Goal: Task Accomplishment & Management: Use online tool/utility

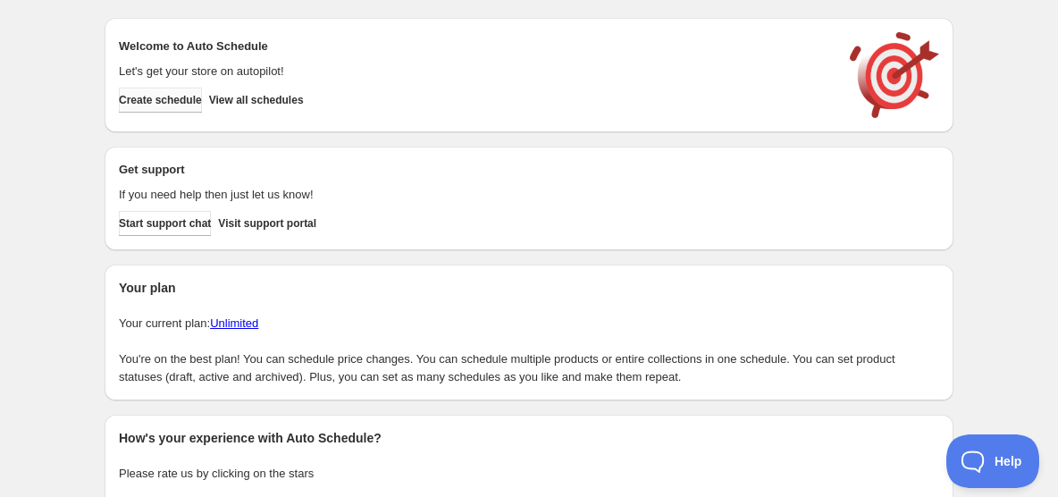
click at [186, 106] on span "Create schedule" at bounding box center [160, 100] width 83 height 14
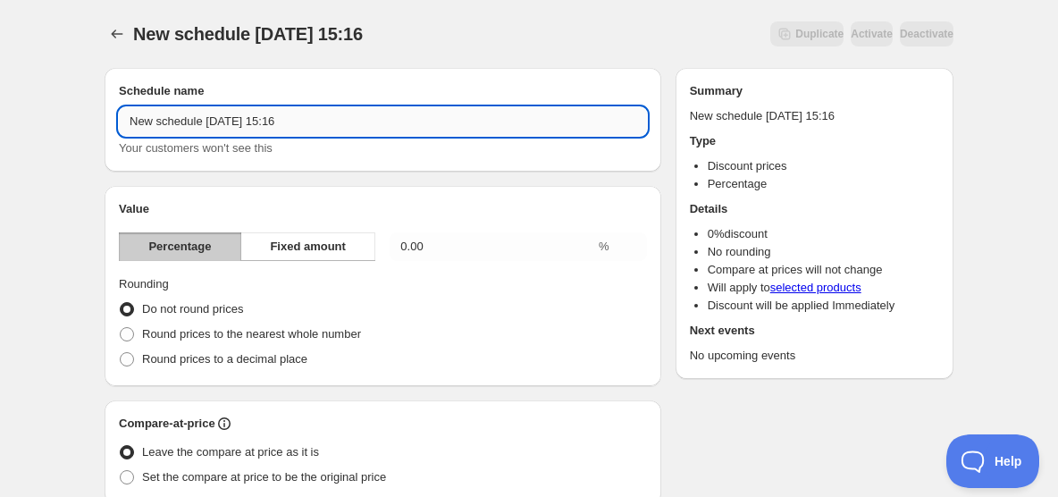
click at [244, 130] on input "New schedule [DATE] 15:16" at bounding box center [383, 121] width 528 height 29
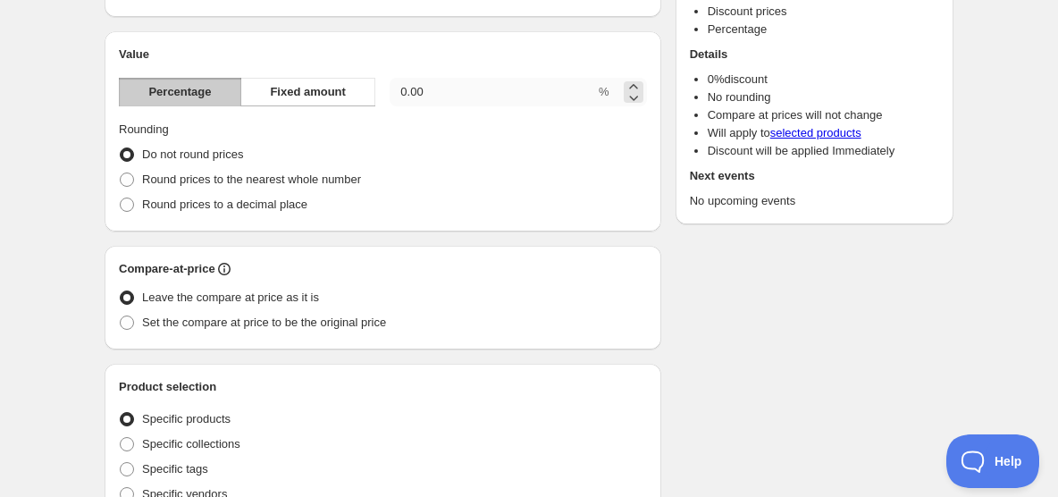
scroll to position [159, 0]
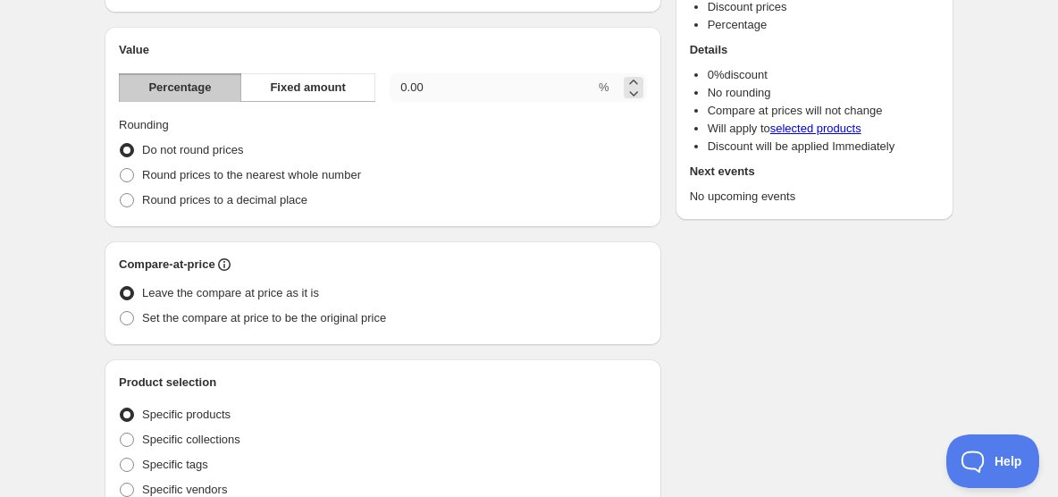
type input "Sale Add-On"
click at [457, 83] on input "0.00" at bounding box center [491, 87] width 205 height 29
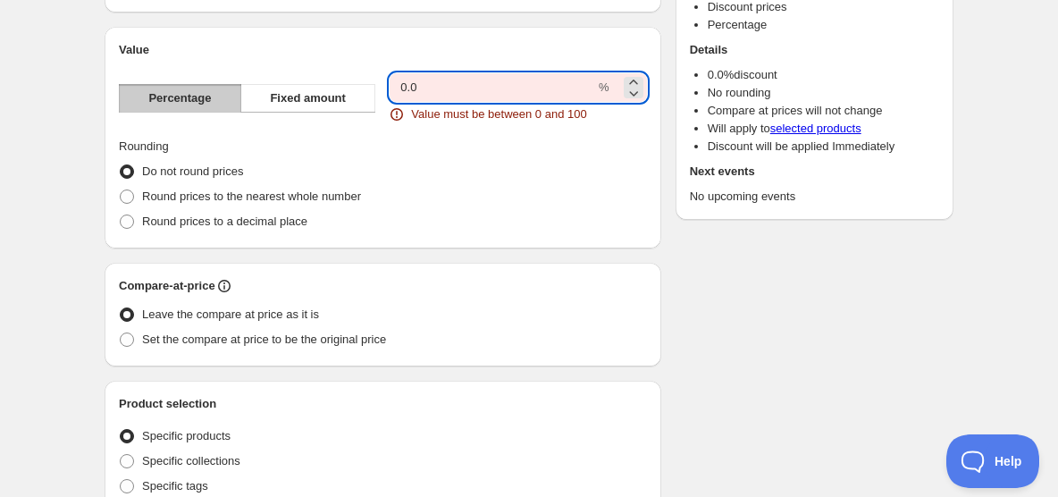
type input "0"
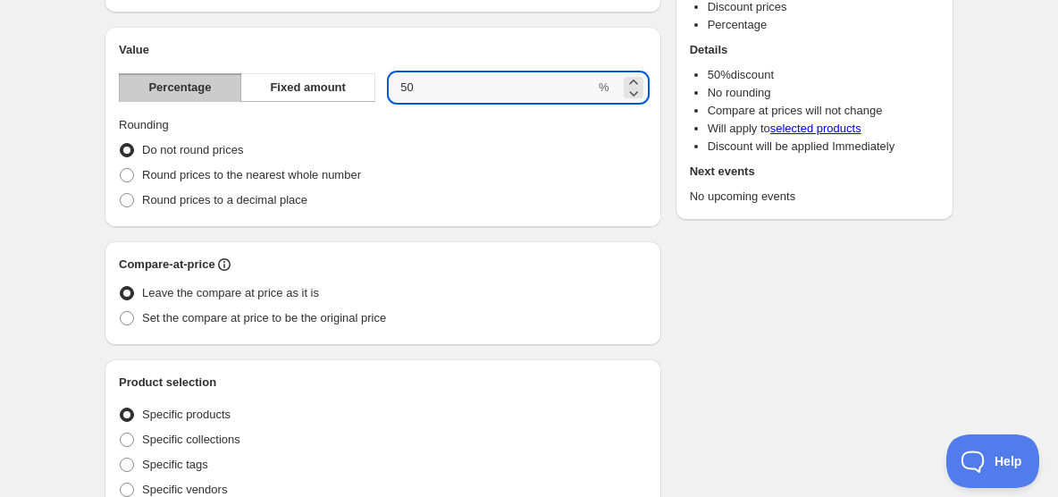
type input "50"
click at [405, 18] on div "Schedule name Sale Add-On Your customers won't see this Value Percentage Fixed …" at bounding box center [383, 497] width 556 height 1177
click at [127, 178] on span at bounding box center [127, 175] width 14 height 14
click at [121, 169] on input "Round prices to the nearest whole number" at bounding box center [120, 168] width 1 height 1
radio input "true"
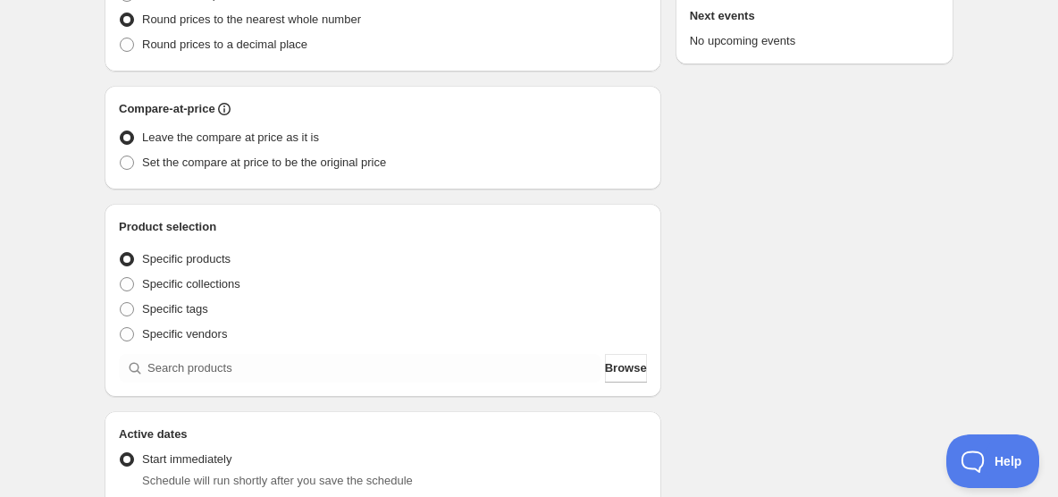
scroll to position [315, 0]
click at [128, 163] on span at bounding box center [127, 162] width 14 height 14
click at [121, 155] on input "Set the compare at price to be the original price" at bounding box center [120, 155] width 1 height 1
radio input "true"
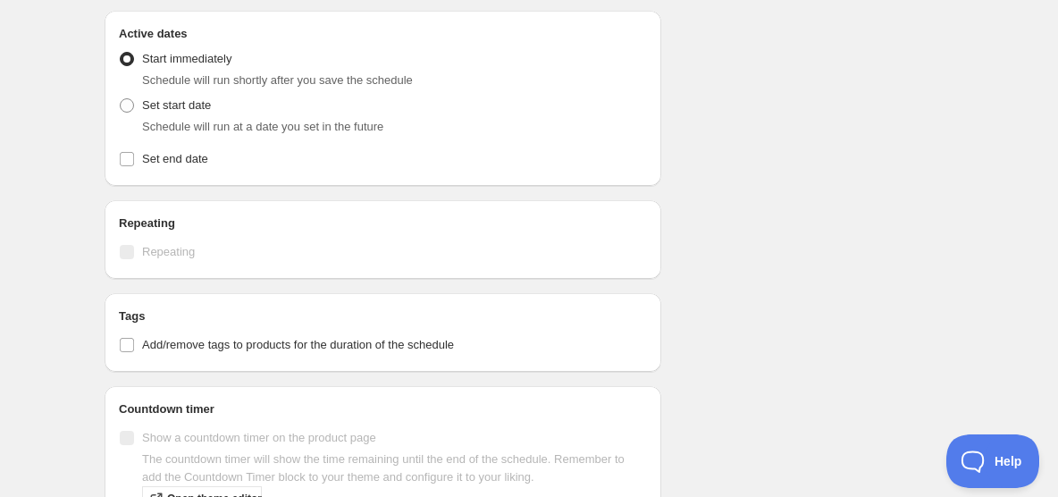
scroll to position [824, 0]
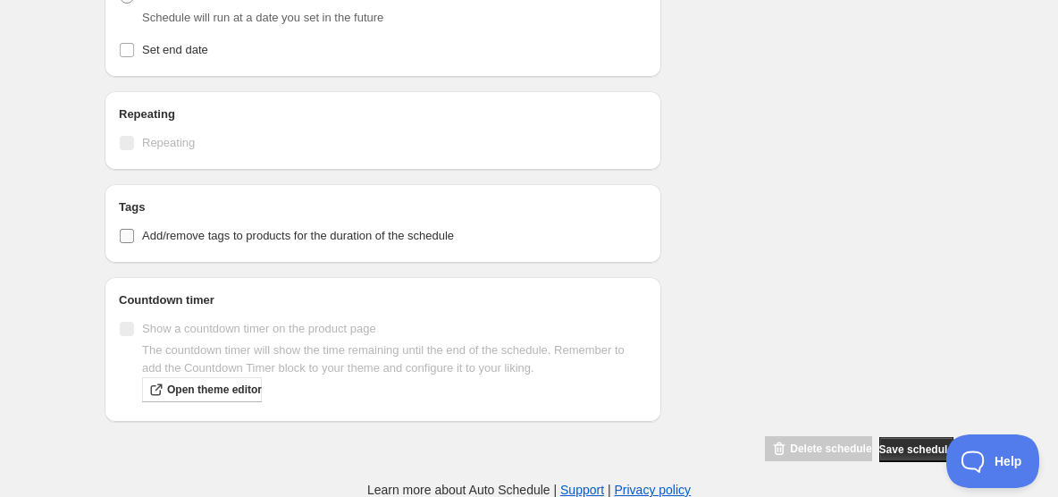
click at [126, 238] on input "Add/remove tags to products for the duration of the schedule" at bounding box center [127, 236] width 14 height 14
checkbox input "true"
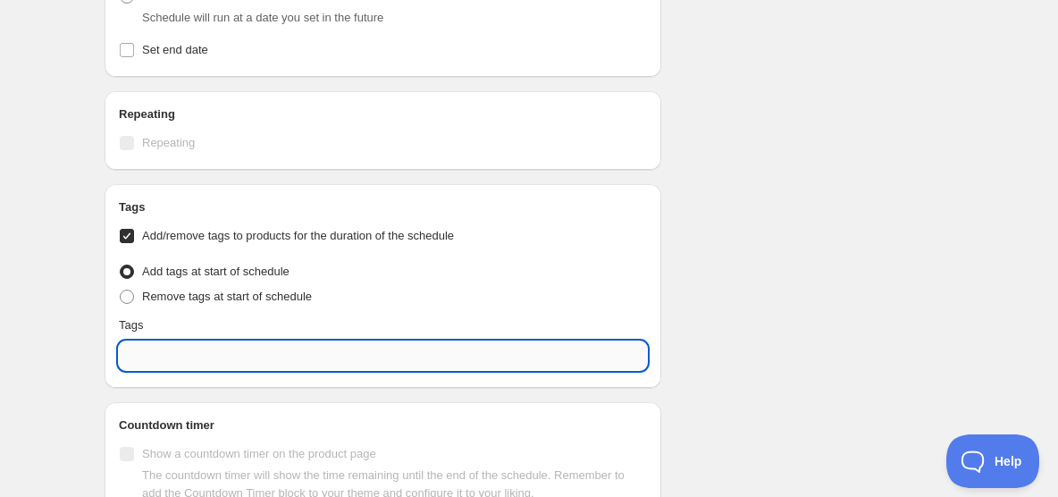
click at [184, 354] on input "text" at bounding box center [383, 355] width 528 height 29
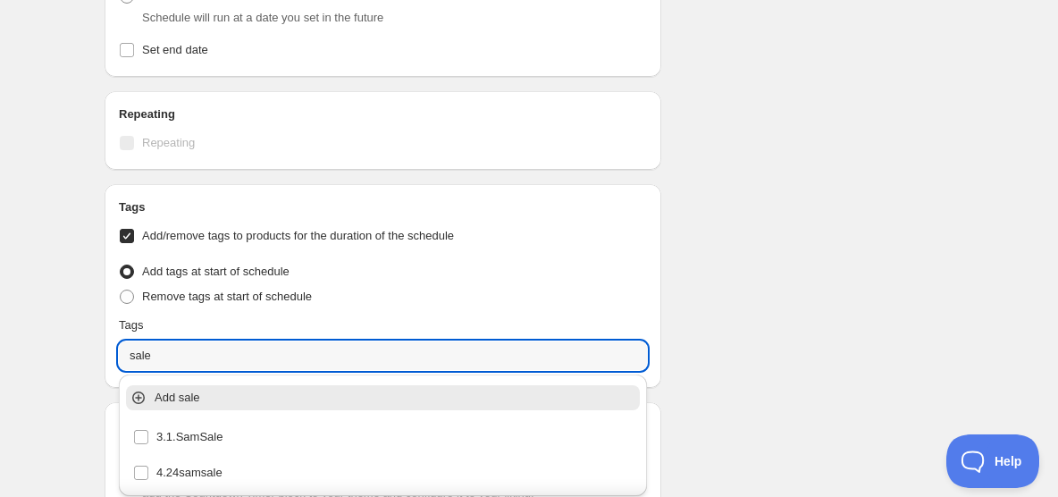
scroll to position [949, 0]
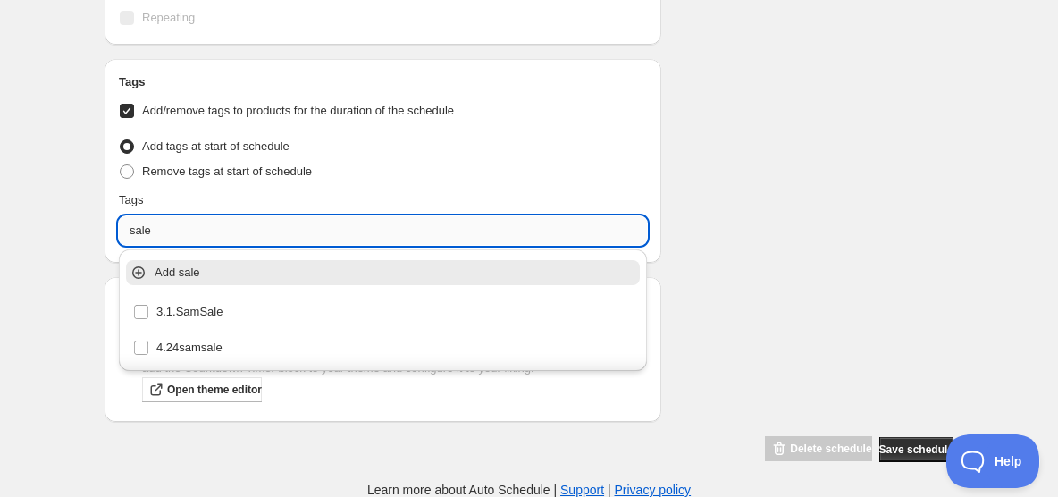
click at [163, 226] on input "sale" at bounding box center [383, 230] width 528 height 29
click at [169, 263] on div "Add Sale" at bounding box center [382, 273] width 521 height 36
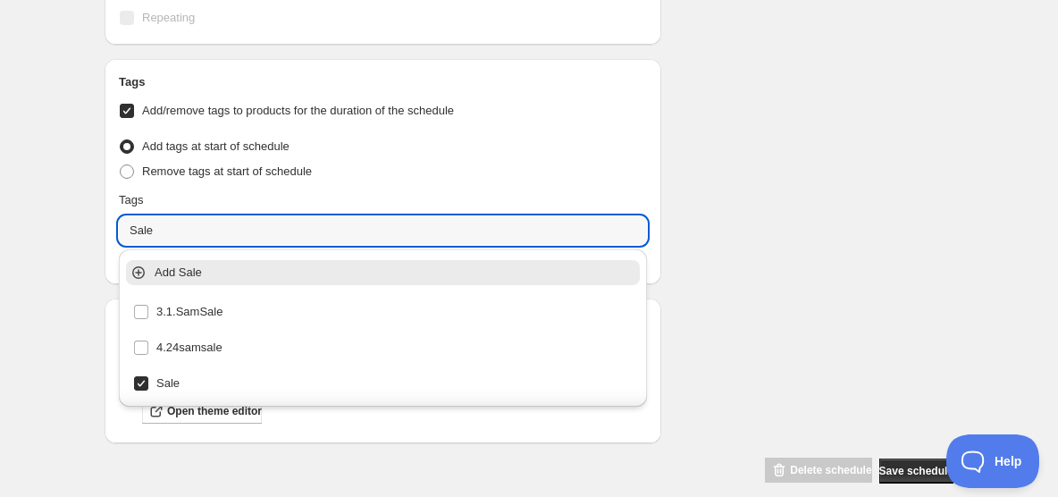
type input "Sale"
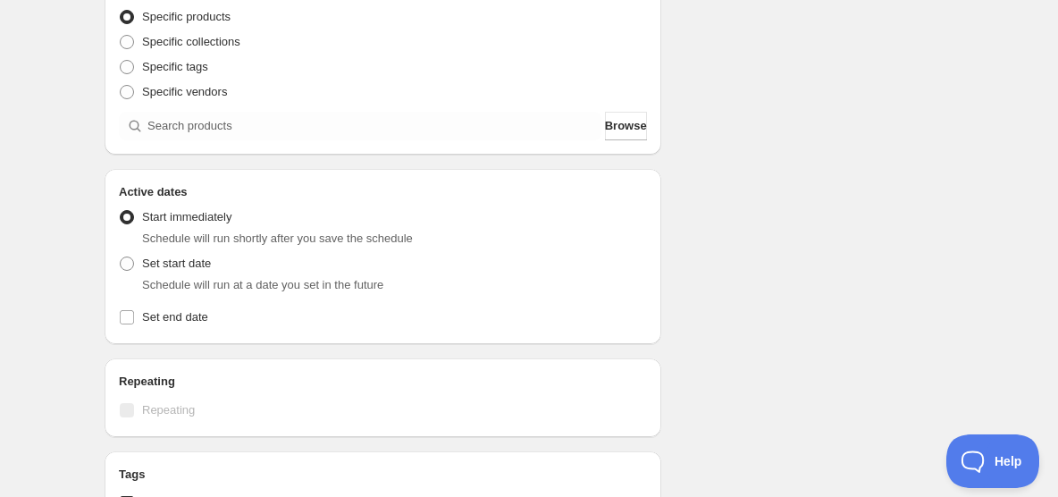
scroll to position [590, 0]
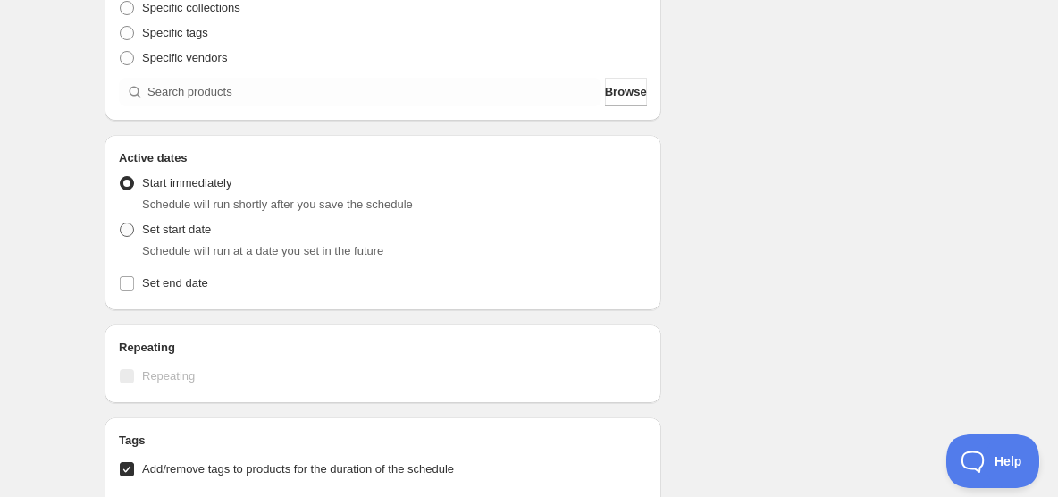
click at [130, 230] on span at bounding box center [127, 229] width 14 height 14
click at [121, 223] on input "Set start date" at bounding box center [120, 222] width 1 height 1
radio input "true"
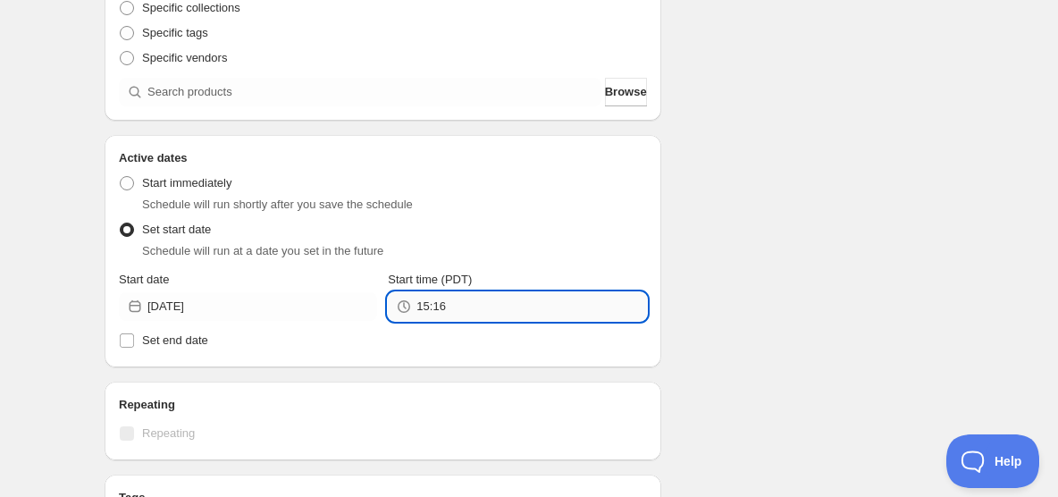
click at [449, 310] on input "15:16" at bounding box center [531, 306] width 230 height 29
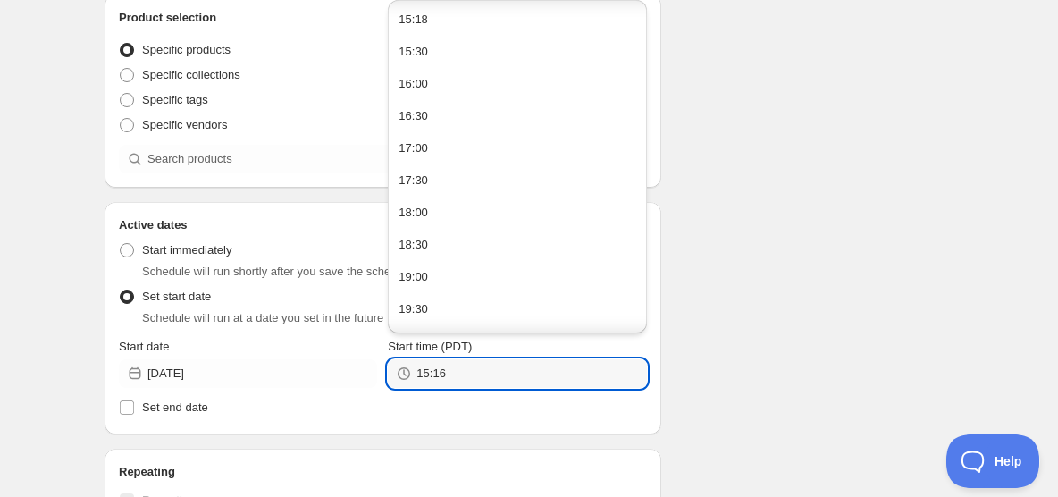
scroll to position [0, 0]
click at [440, 51] on button "15:30" at bounding box center [516, 52] width 247 height 29
type input "15:30"
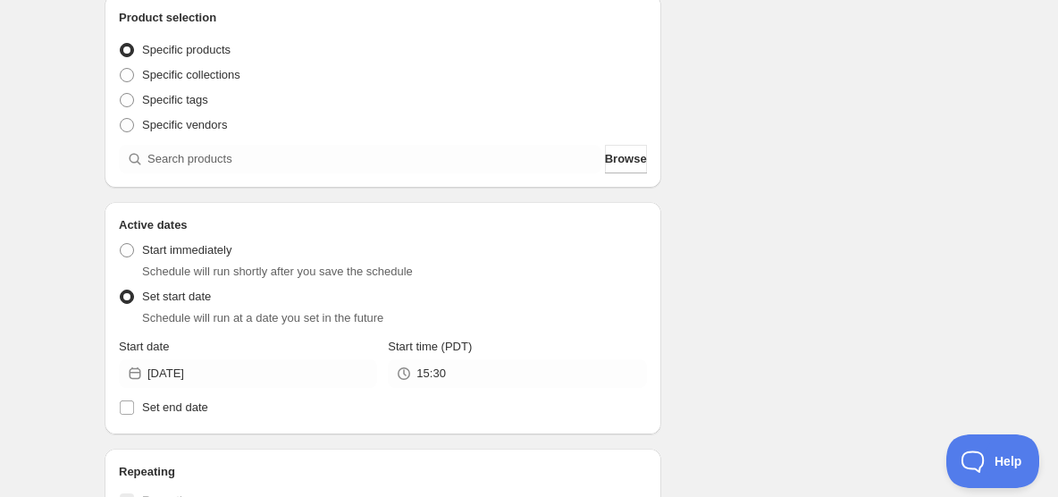
click at [65, 210] on div "Sale Add-On. This page is ready Sale Add-On Duplicate Activate Deactivate More …" at bounding box center [529, 240] width 1058 height 1526
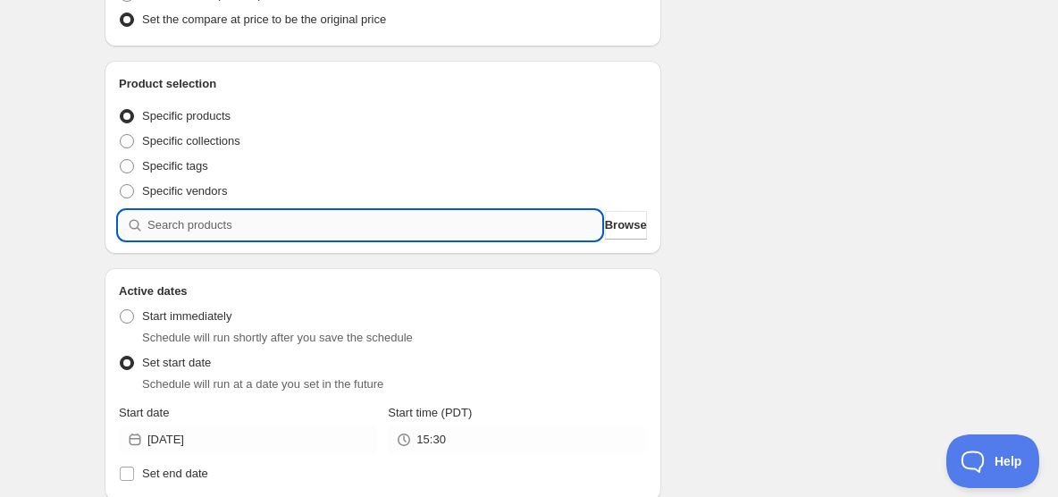
click at [222, 226] on input "search" at bounding box center [374, 225] width 454 height 29
type input "t"
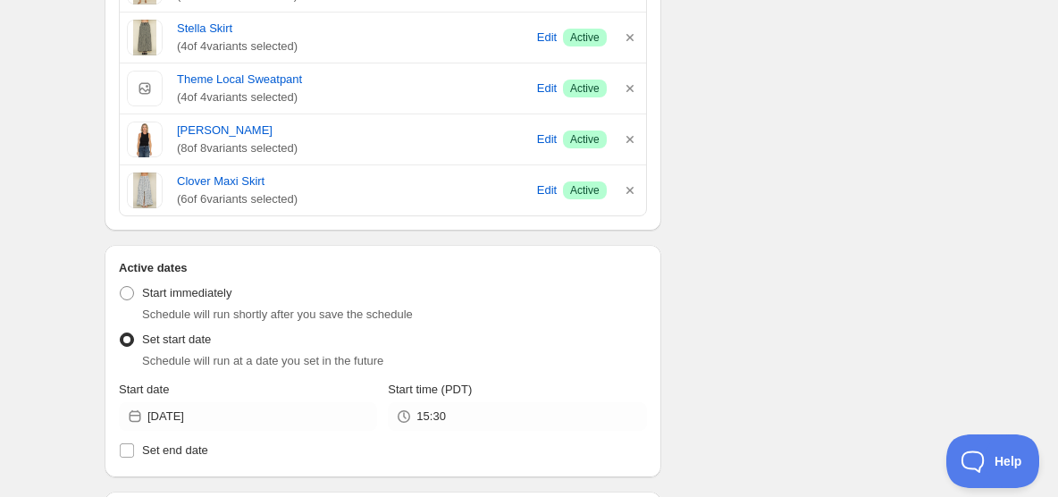
scroll to position [2173, 0]
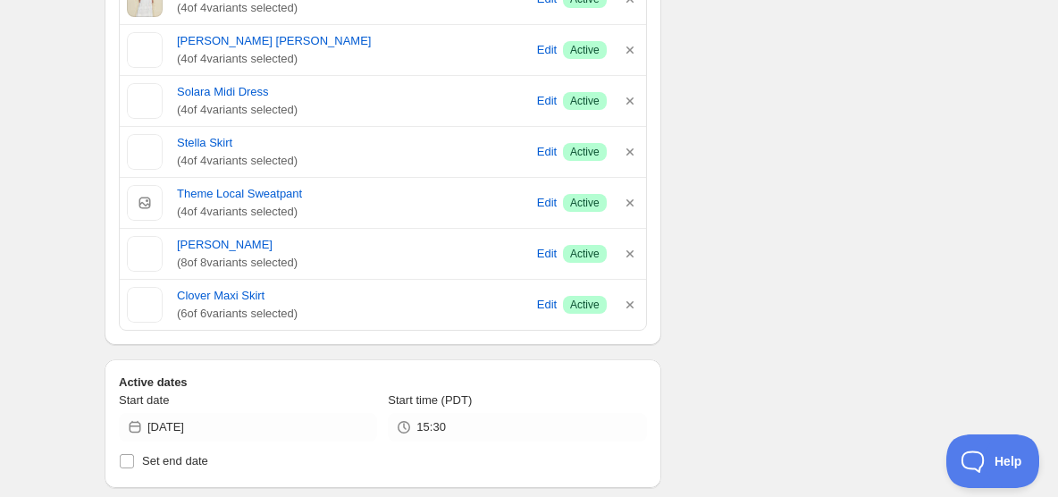
scroll to position [1951, 0]
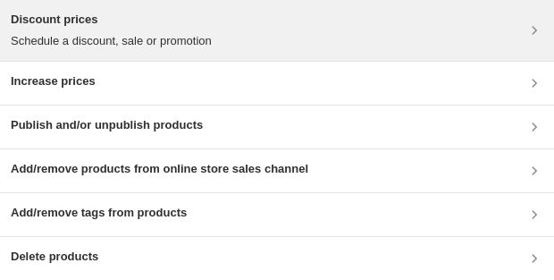
click at [178, 37] on p "Schedule a discount, sale or promotion" at bounding box center [111, 41] width 201 height 18
